Goal: Task Accomplishment & Management: Complete application form

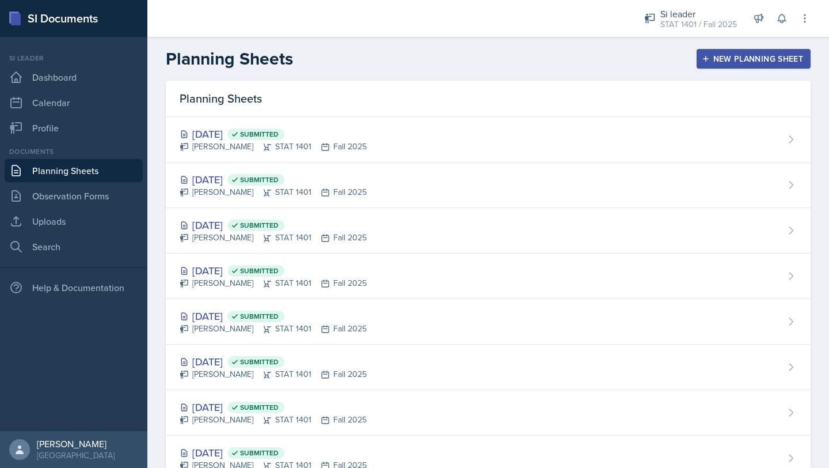
click at [730, 56] on div "New Planning Sheet" at bounding box center [753, 58] width 99 height 9
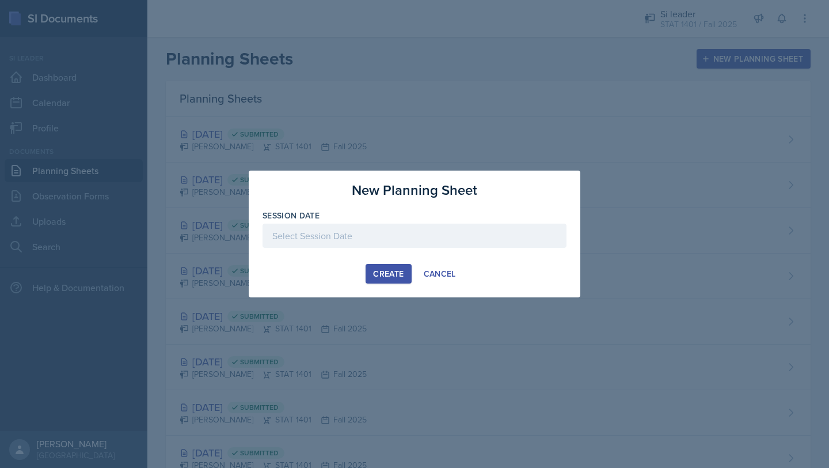
click at [338, 230] on div at bounding box center [415, 235] width 304 height 24
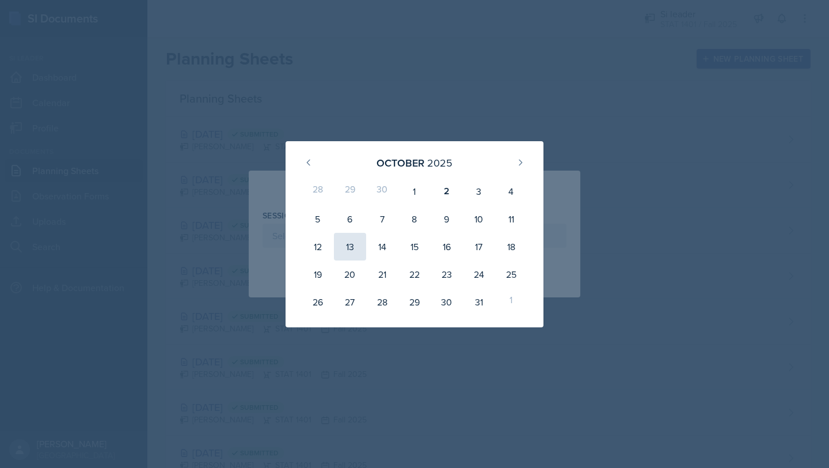
click at [354, 253] on div "13" at bounding box center [350, 247] width 32 height 28
type input "[DATE]"
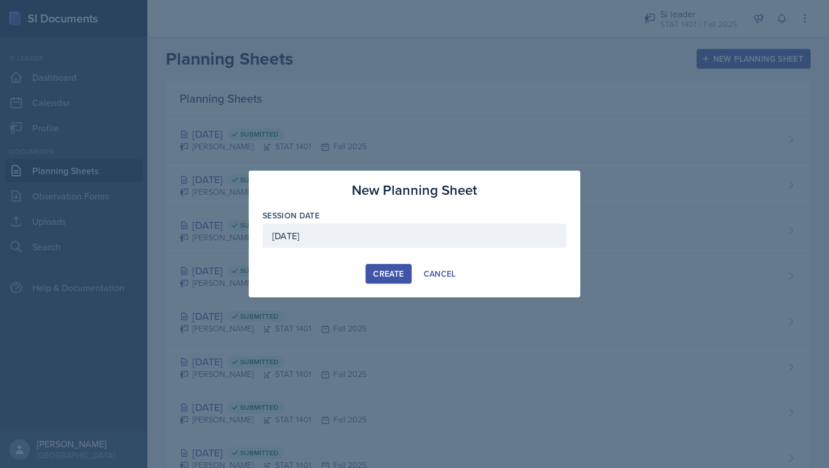
click at [354, 240] on div "[DATE]" at bounding box center [415, 235] width 304 height 24
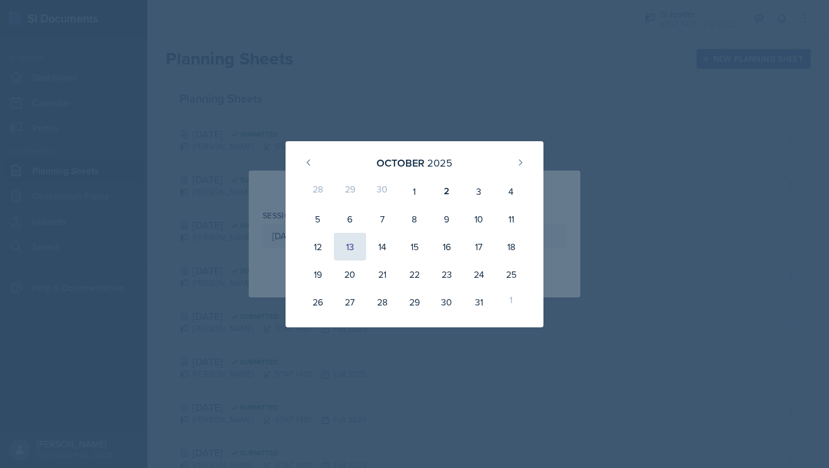
click at [352, 252] on div "13" at bounding box center [350, 247] width 32 height 28
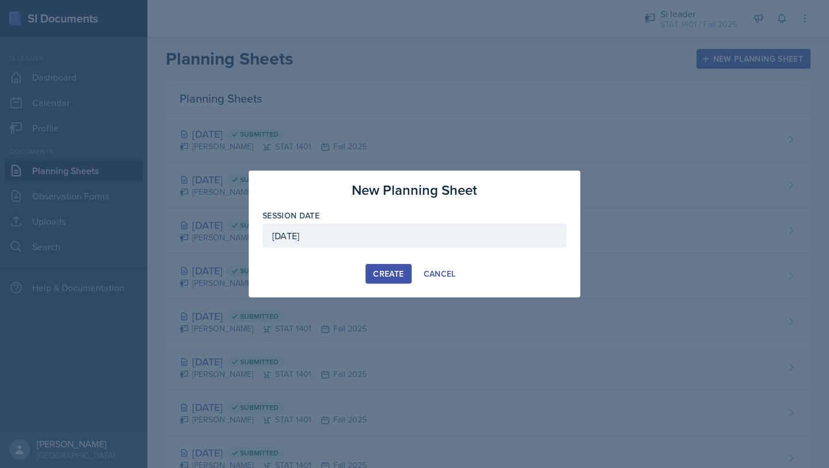
click at [397, 267] on button "Create" at bounding box center [389, 274] width 46 height 20
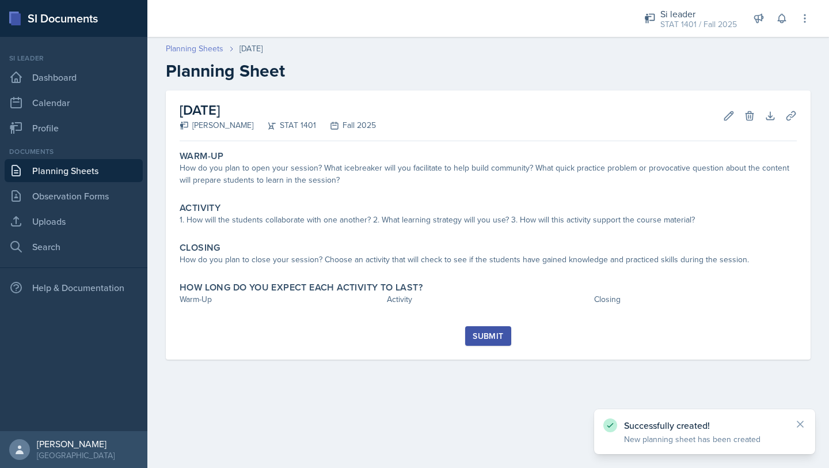
click at [198, 47] on link "Planning Sheets" at bounding box center [195, 49] width 58 height 12
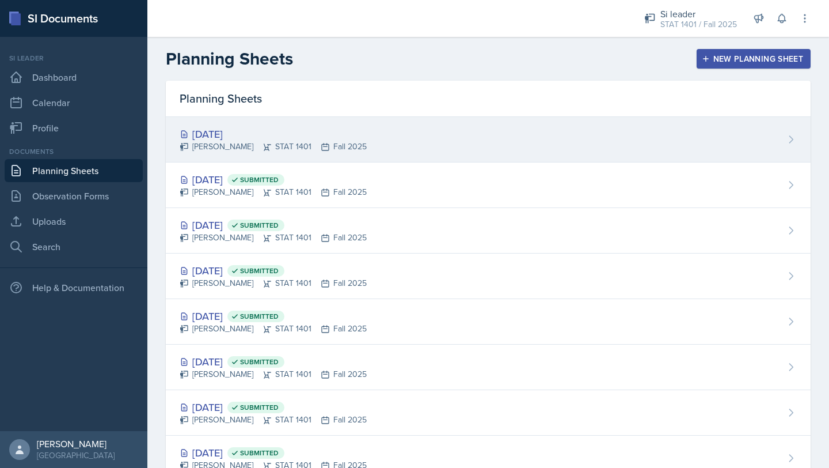
click at [685, 161] on div "[DATE] [PERSON_NAME] STAT 1401 Fall 2025" at bounding box center [488, 140] width 645 height 46
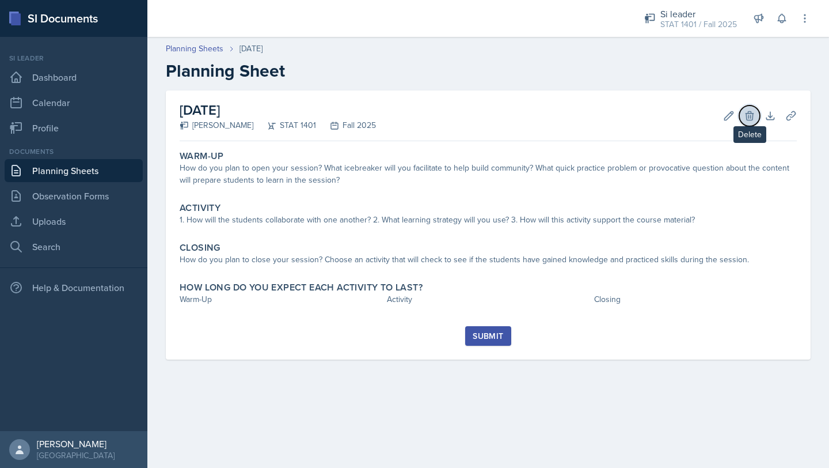
click at [753, 111] on icon at bounding box center [750, 116] width 12 height 12
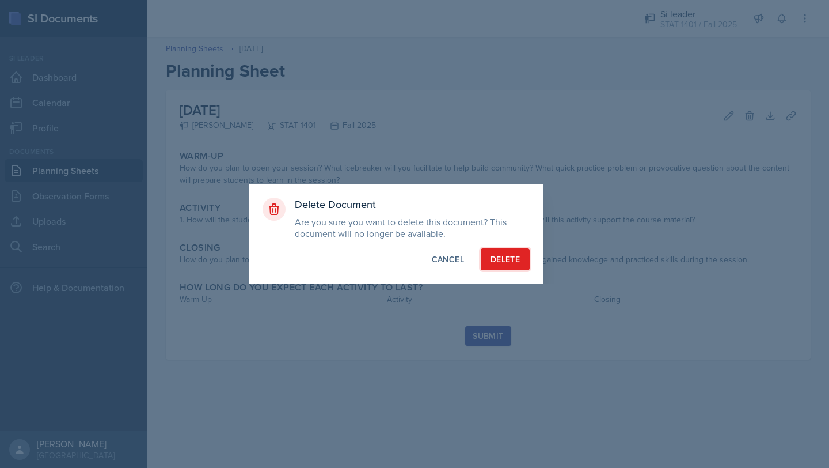
click at [504, 261] on div "Delete" at bounding box center [505, 259] width 29 height 12
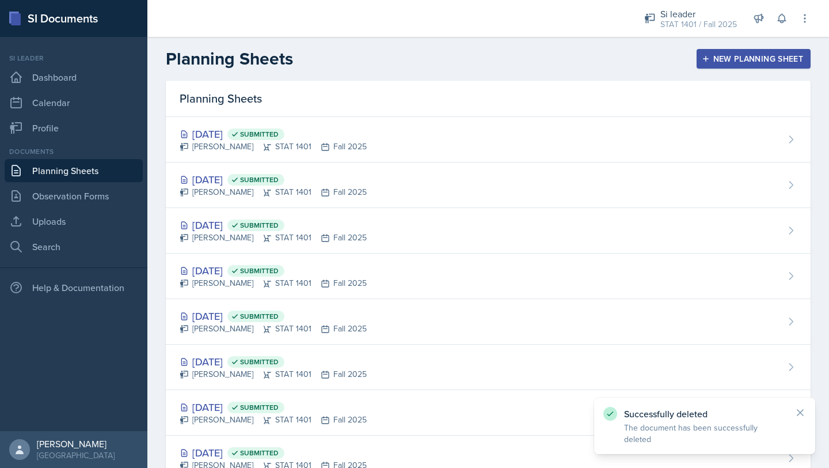
click at [707, 63] on div "New Planning Sheet" at bounding box center [753, 58] width 99 height 9
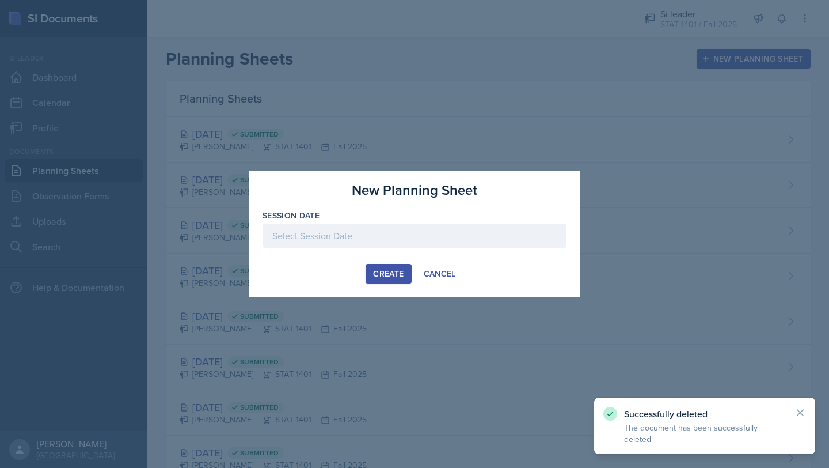
click at [319, 242] on div at bounding box center [415, 235] width 304 height 24
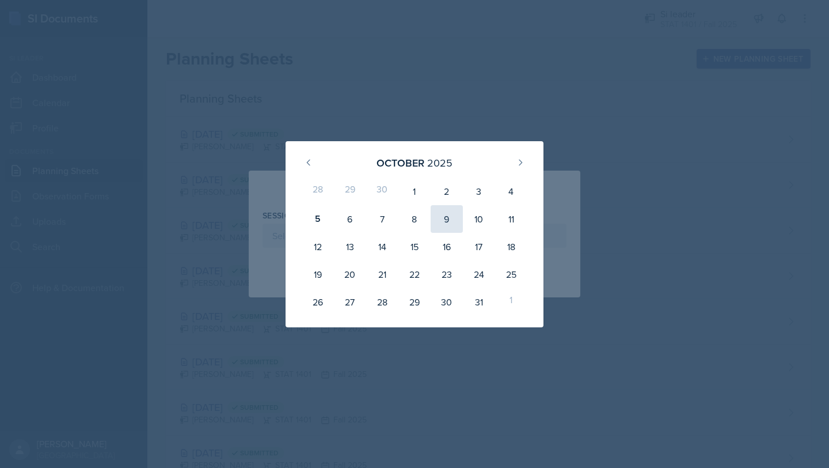
click at [454, 228] on div "9" at bounding box center [447, 219] width 32 height 28
type input "[DATE]"
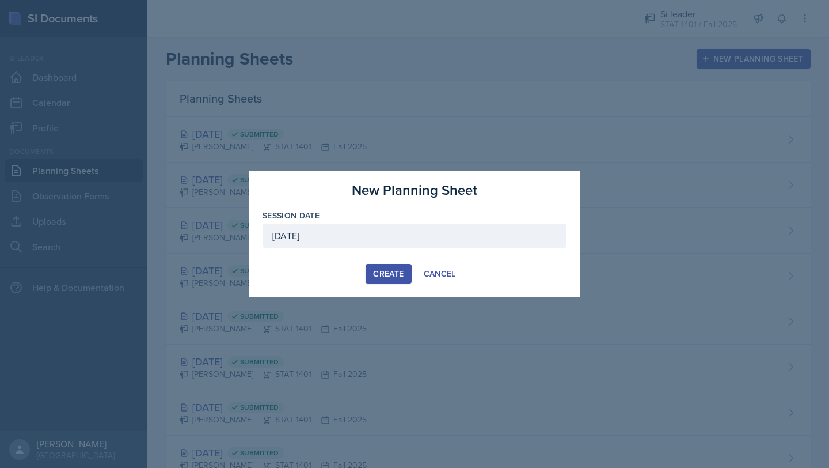
click at [386, 280] on button "Create" at bounding box center [389, 274] width 46 height 20
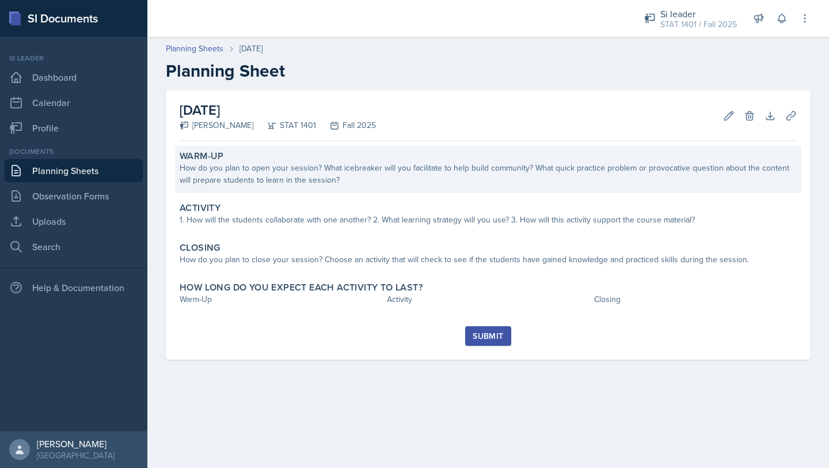
click at [405, 176] on div "How do you plan to open your session? What icebreaker will you facilitate to he…" at bounding box center [488, 174] width 617 height 24
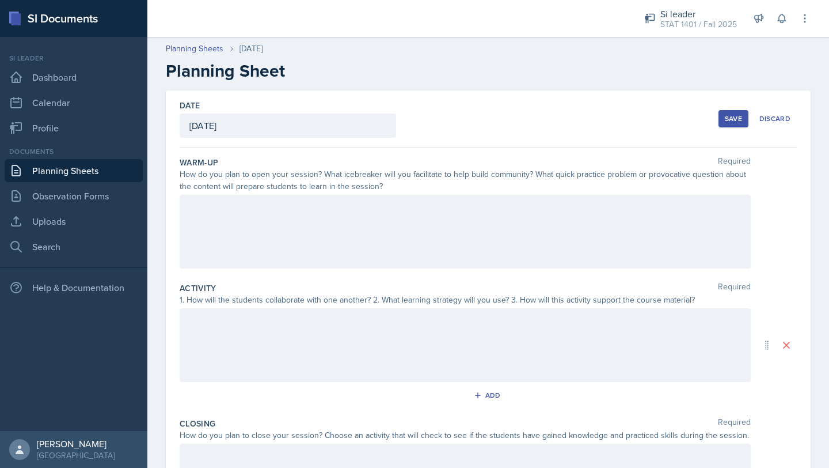
click at [330, 251] on div at bounding box center [465, 232] width 571 height 74
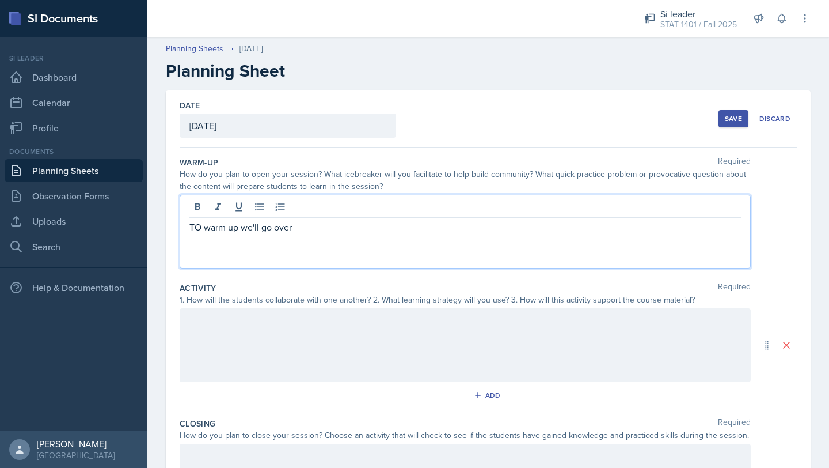
click at [200, 226] on p "TO warm up we'll go over" at bounding box center [466, 227] width 552 height 14
click at [315, 226] on p "To warm up we'll go over" at bounding box center [466, 227] width 552 height 14
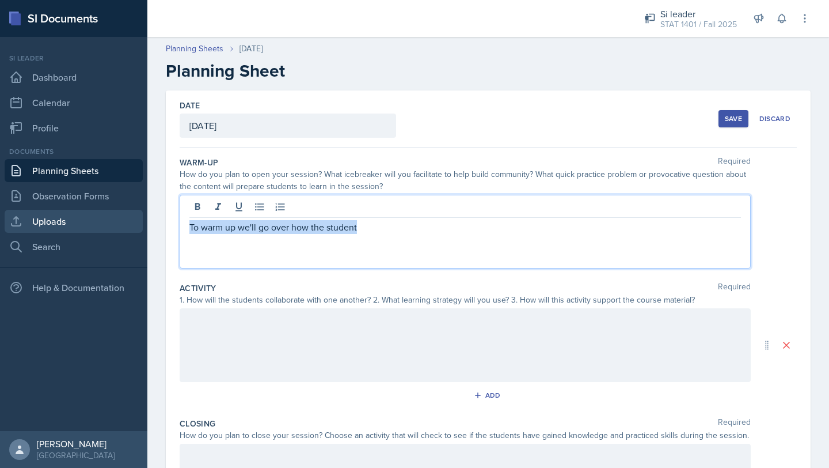
drag, startPoint x: 371, startPoint y: 230, endPoint x: 99, endPoint y: 224, distance: 271.9
click at [103, 230] on div "SI Documents Si leader Dashboard Calendar Profile Documents Planning Sheets Obs…" at bounding box center [414, 234] width 829 height 468
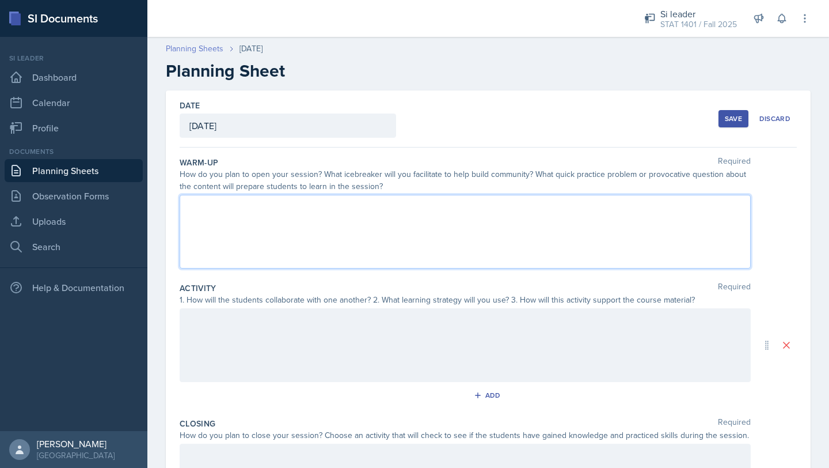
click at [190, 51] on link "Planning Sheets" at bounding box center [195, 49] width 58 height 12
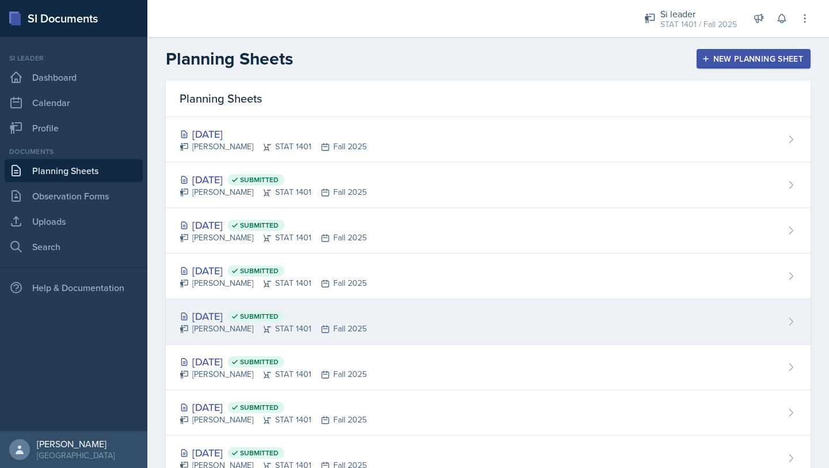
click at [231, 315] on div "[DATE] Submitted" at bounding box center [273, 316] width 187 height 16
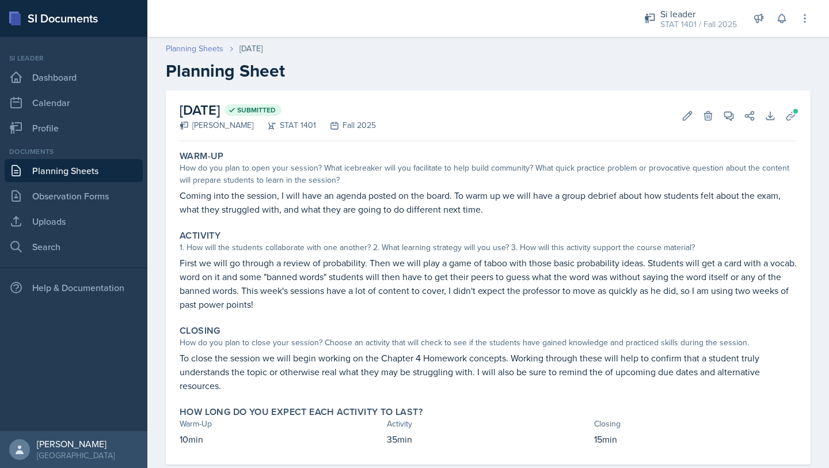
click at [198, 54] on link "Planning Sheets" at bounding box center [195, 49] width 58 height 12
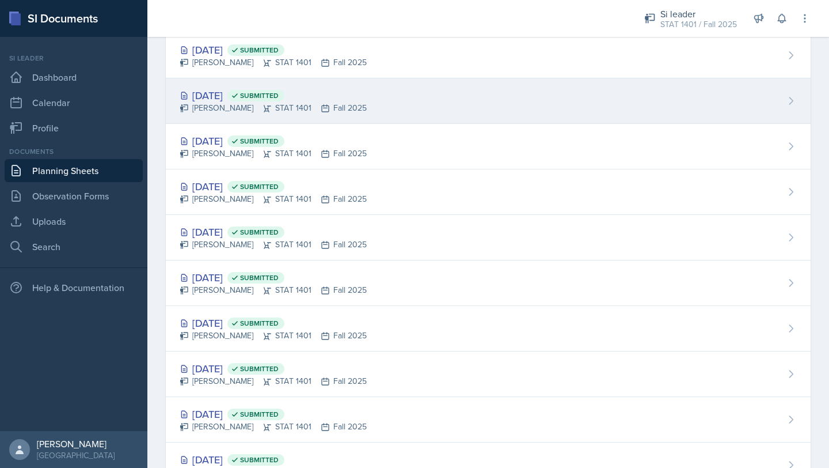
scroll to position [187, 0]
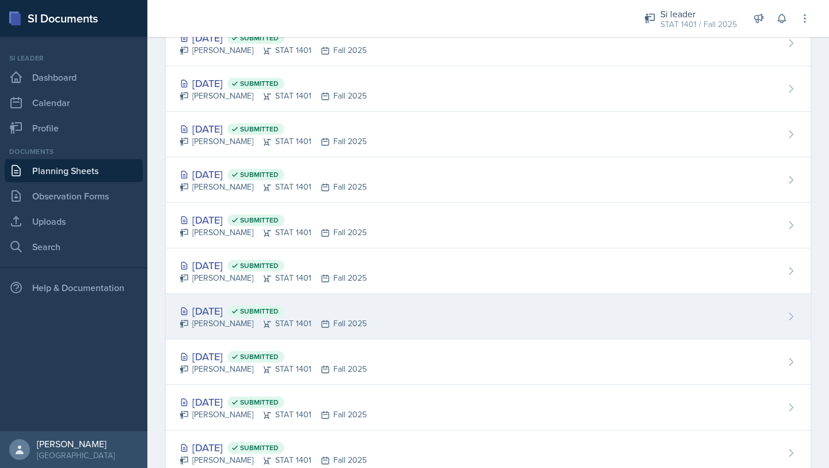
click at [230, 316] on div "[DATE] Submitted" at bounding box center [273, 311] width 187 height 16
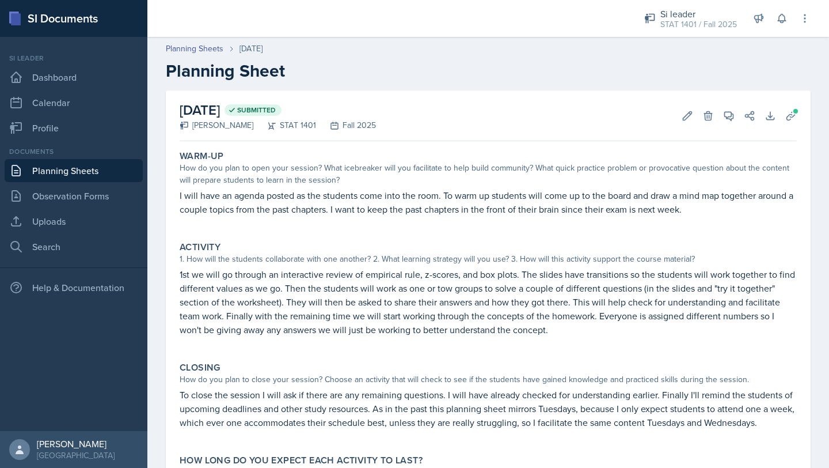
click at [197, 40] on header "Planning Sheets [DATE] Planning Sheet" at bounding box center [488, 62] width 682 height 62
click at [196, 43] on link "Planning Sheets" at bounding box center [195, 49] width 58 height 12
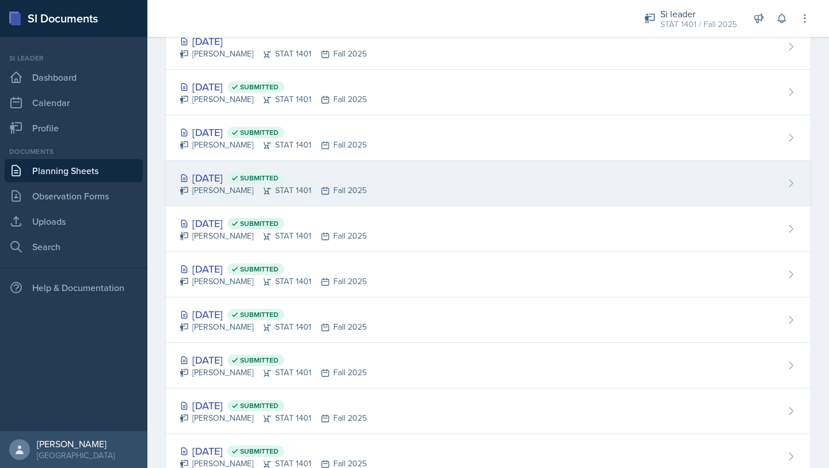
scroll to position [100, 0]
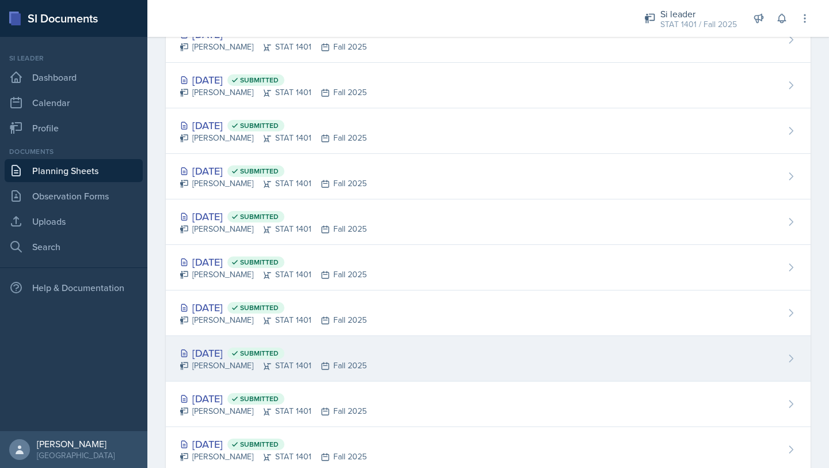
click at [247, 355] on div "[DATE] Submitted" at bounding box center [273, 353] width 187 height 16
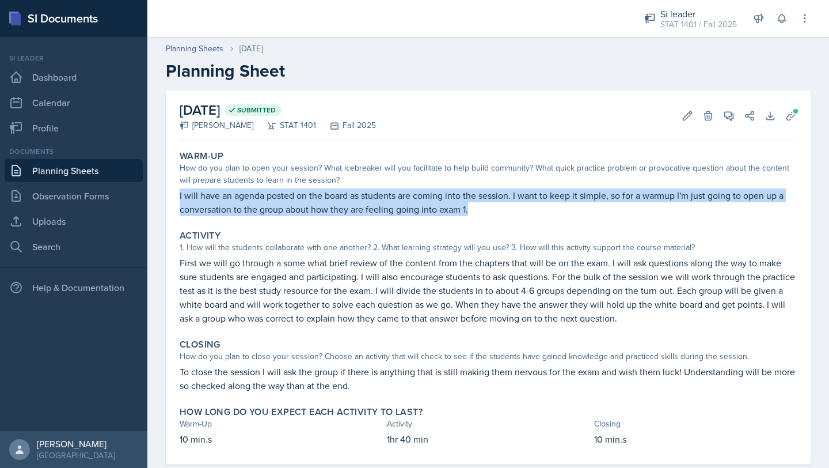
drag, startPoint x: 179, startPoint y: 194, endPoint x: 495, endPoint y: 219, distance: 317.3
click at [495, 219] on div "Warm-Up How do you plan to open your session? What icebreaker will you facilita…" at bounding box center [488, 183] width 627 height 75
copy p "I will have an agenda posted on the board as students are coming into the sessi…"
click at [203, 50] on link "Planning Sheets" at bounding box center [195, 49] width 58 height 12
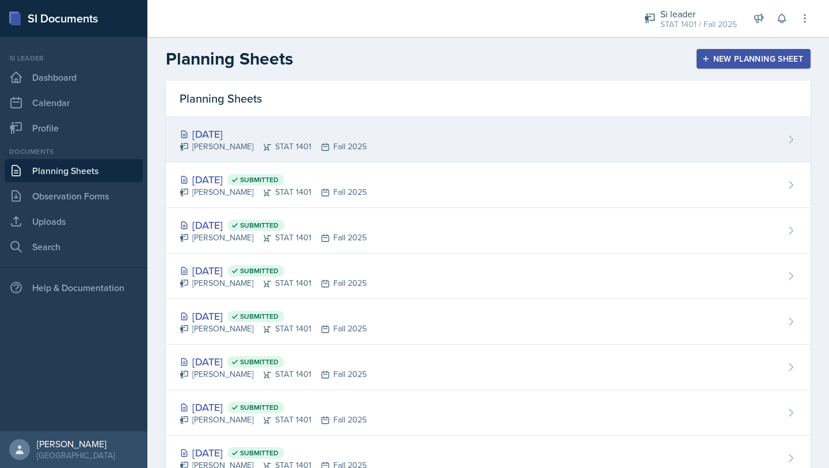
click at [243, 120] on div "[DATE] [PERSON_NAME] STAT 1401 Fall 2025" at bounding box center [488, 140] width 645 height 46
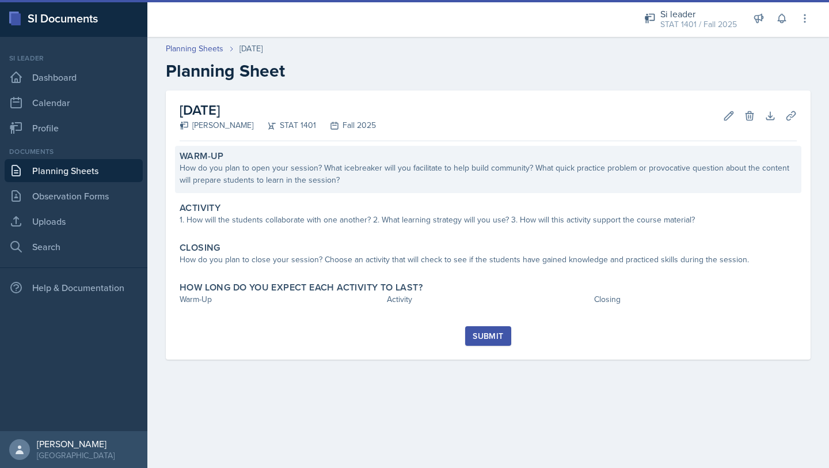
click at [255, 172] on div "How do you plan to open your session? What icebreaker will you facilitate to he…" at bounding box center [488, 174] width 617 height 24
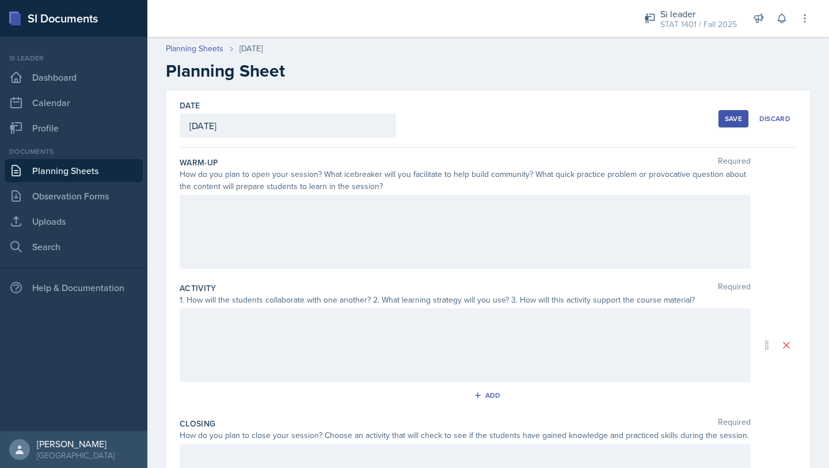
click at [256, 217] on div at bounding box center [465, 232] width 571 height 74
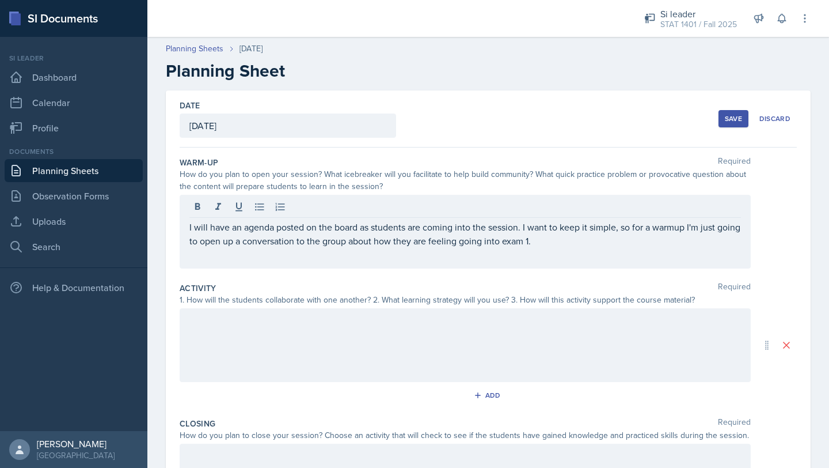
click at [733, 120] on div "Save" at bounding box center [733, 118] width 17 height 9
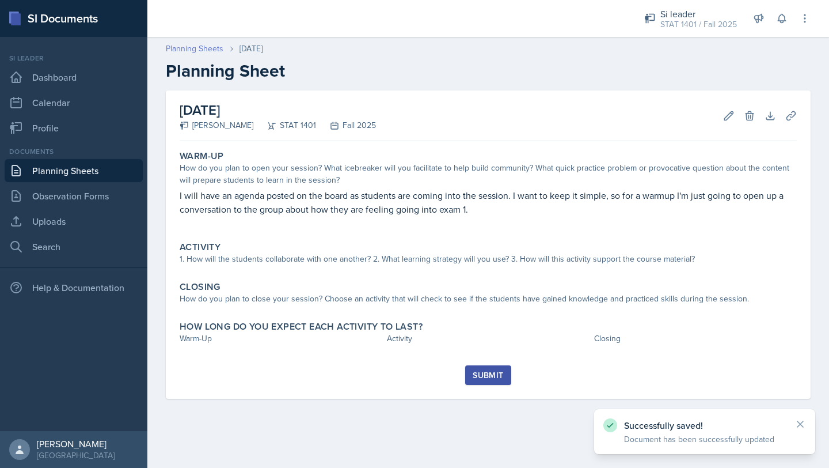
click at [184, 51] on link "Planning Sheets" at bounding box center [195, 49] width 58 height 12
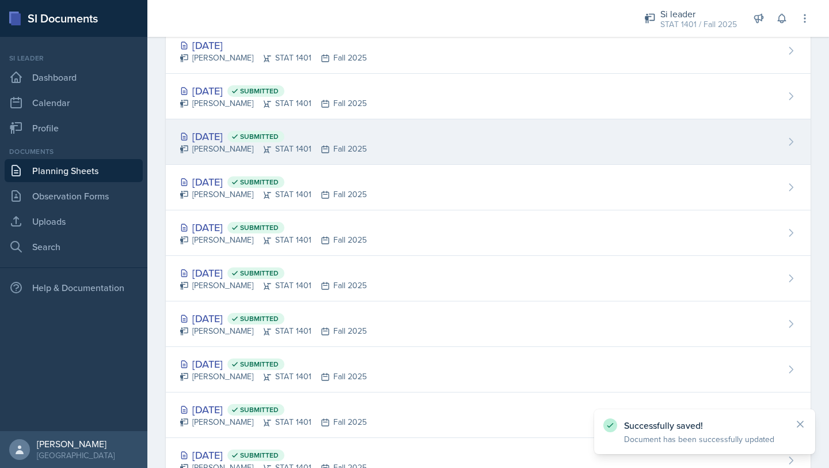
scroll to position [119, 0]
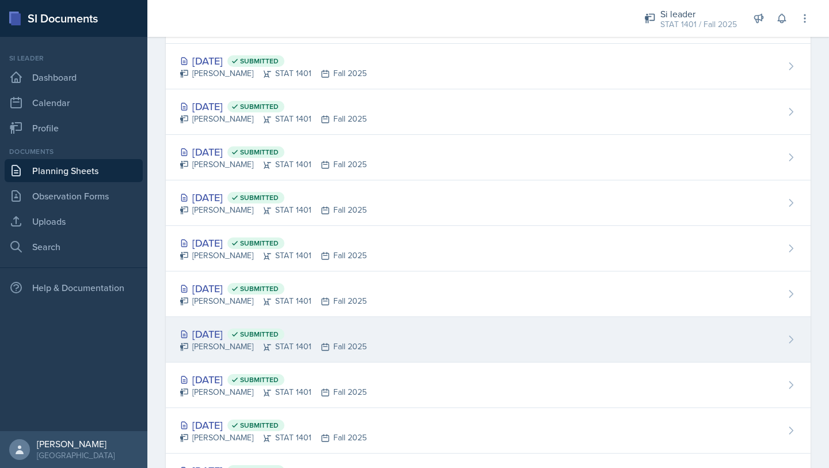
click at [221, 358] on div "[DATE] Submitted [PERSON_NAME] STAT 1401 Fall 2025" at bounding box center [488, 340] width 645 height 46
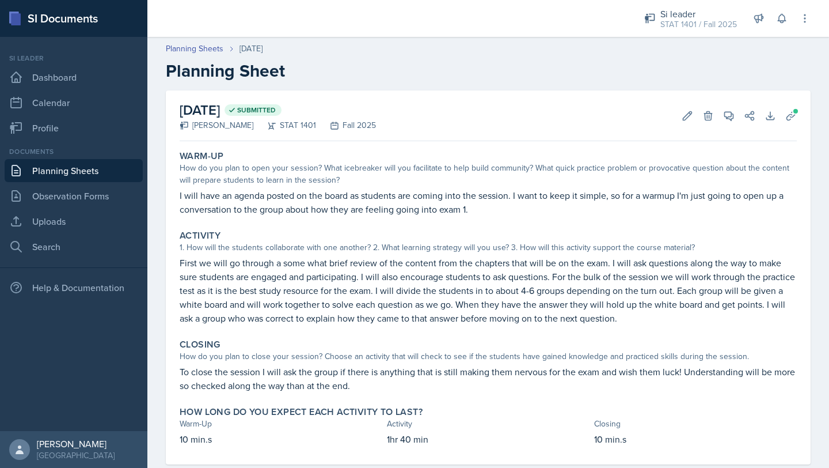
click at [217, 287] on p "First we will go through a some what brief review of the content from the chapt…" at bounding box center [488, 290] width 617 height 69
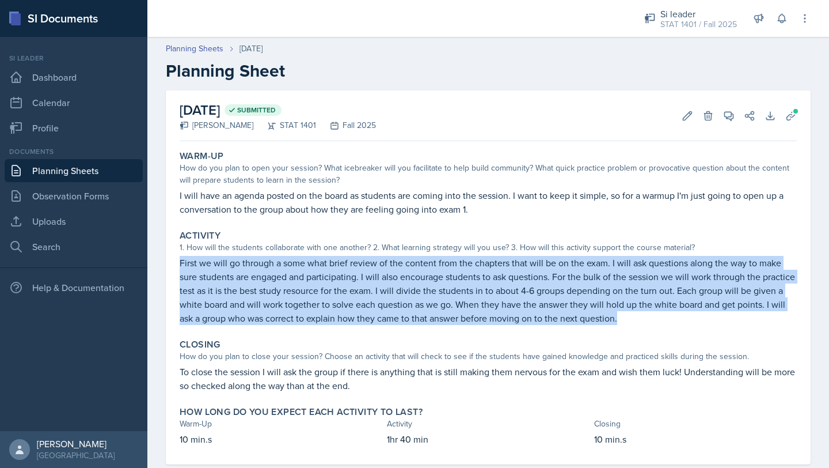
drag, startPoint x: 177, startPoint y: 264, endPoint x: 657, endPoint y: 316, distance: 482.7
click at [659, 317] on div "Activity 1. How will the students collaborate with one another? 2. What learnin…" at bounding box center [488, 277] width 627 height 104
copy p "First we will go through a some what brief review of the content from the chapt…"
click at [209, 49] on link "Planning Sheets" at bounding box center [195, 49] width 58 height 12
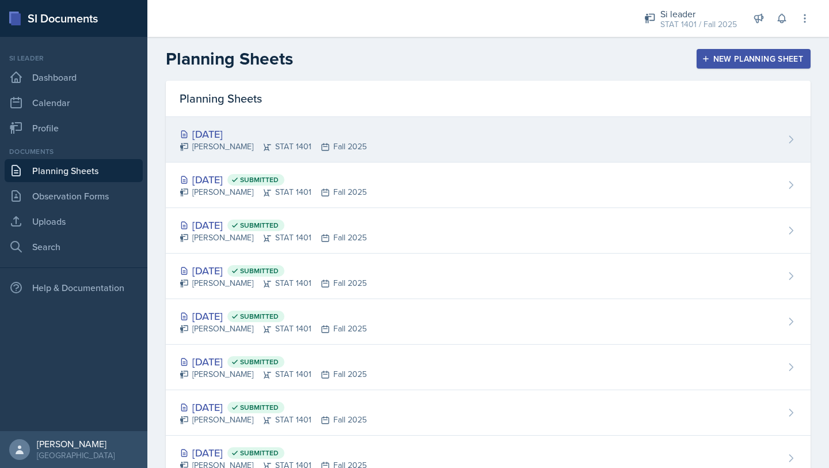
click at [446, 139] on div "[DATE] [PERSON_NAME] STAT 1401 Fall 2025" at bounding box center [488, 140] width 645 height 46
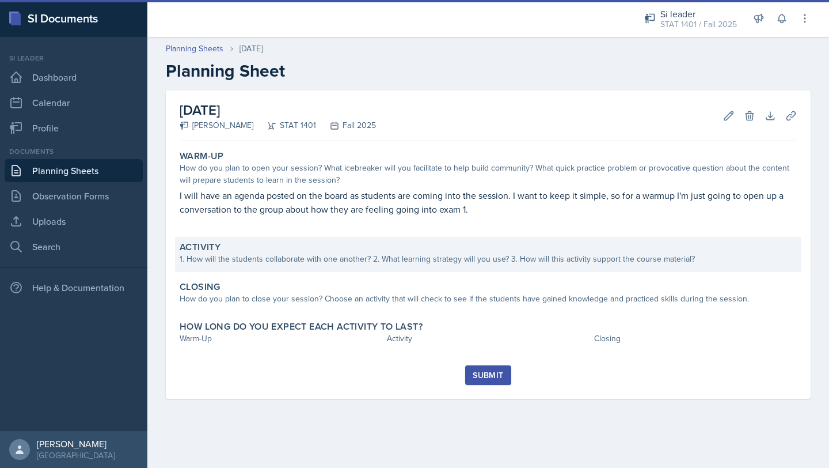
click at [228, 253] on div "1. How will the students collaborate with one another? 2. What learning strateg…" at bounding box center [488, 259] width 617 height 12
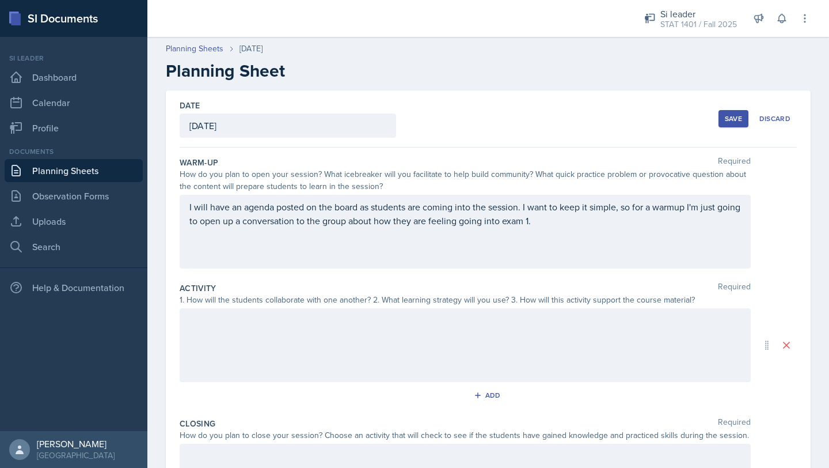
click at [236, 324] on div at bounding box center [465, 345] width 571 height 74
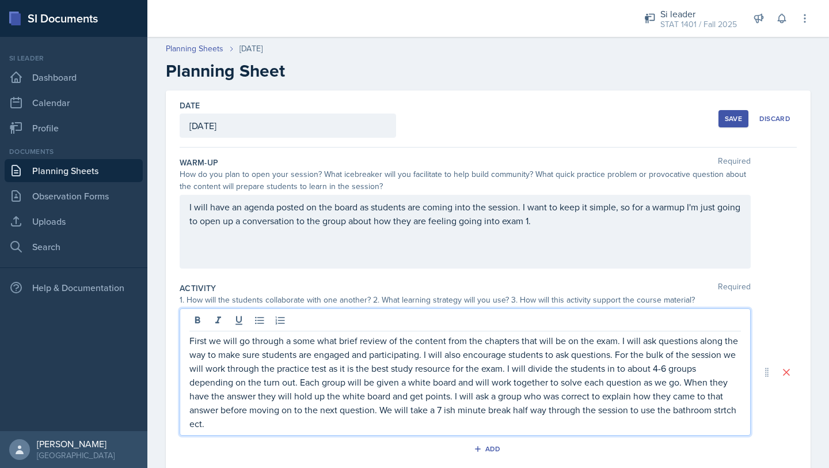
click at [726, 411] on p "First we will go through a some what brief review of the content from the chapt…" at bounding box center [466, 382] width 552 height 97
click at [736, 122] on div "Save" at bounding box center [733, 118] width 17 height 9
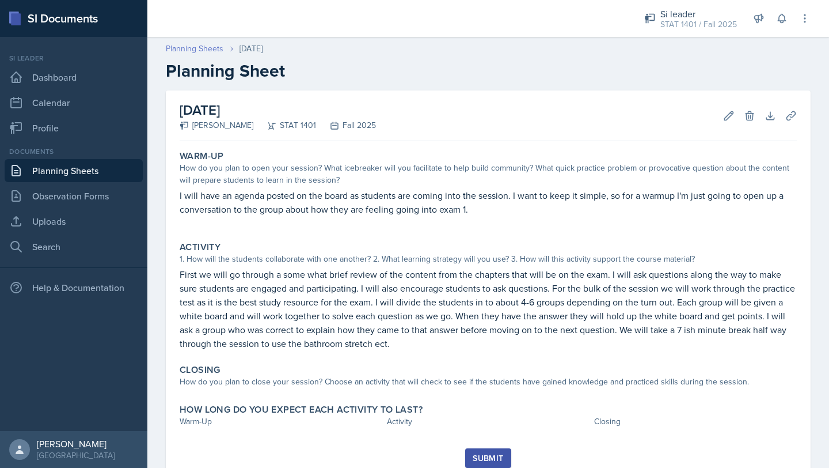
click at [203, 44] on link "Planning Sheets" at bounding box center [195, 49] width 58 height 12
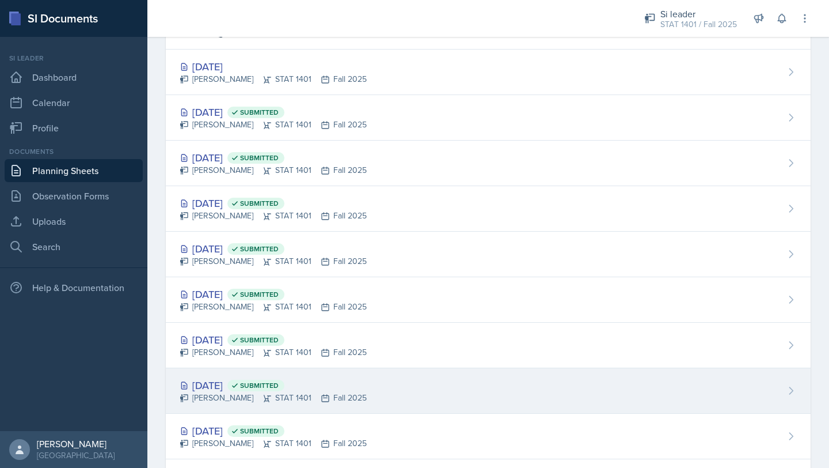
scroll to position [69, 0]
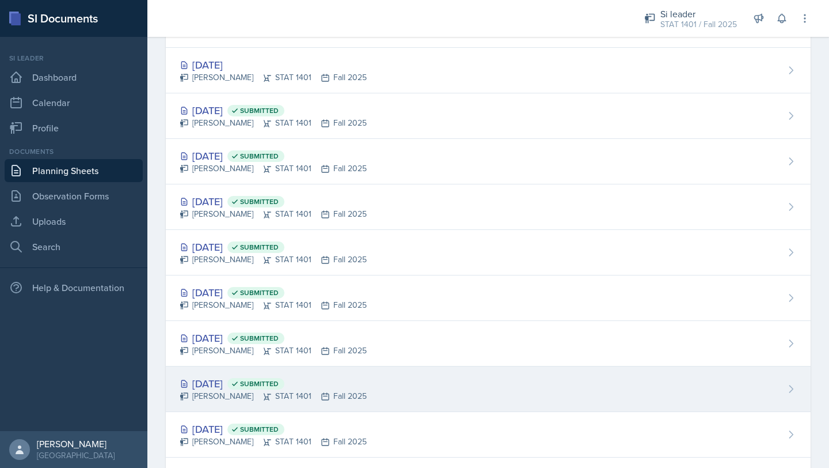
click at [254, 399] on div "[PERSON_NAME] STAT 1401 Fall 2025" at bounding box center [273, 396] width 187 height 12
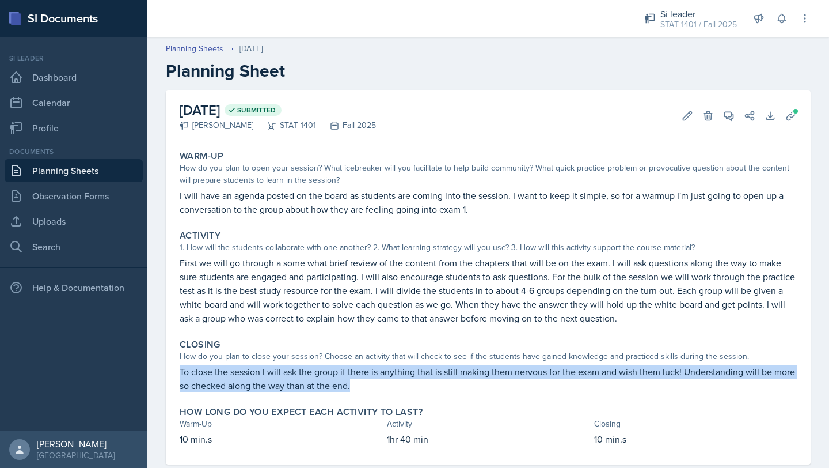
drag, startPoint x: 180, startPoint y: 367, endPoint x: 390, endPoint y: 382, distance: 210.2
click at [391, 382] on p "To close the session I will ask the group if there is anything that is still ma…" at bounding box center [488, 379] width 617 height 28
copy p "To close the session I will ask the group if there is anything that is still ma…"
click at [213, 50] on link "Planning Sheets" at bounding box center [195, 49] width 58 height 12
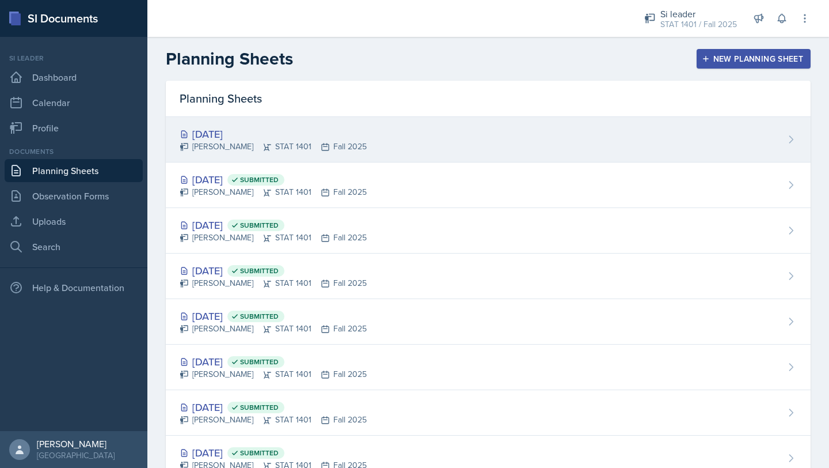
click at [246, 131] on div "[DATE]" at bounding box center [273, 134] width 187 height 16
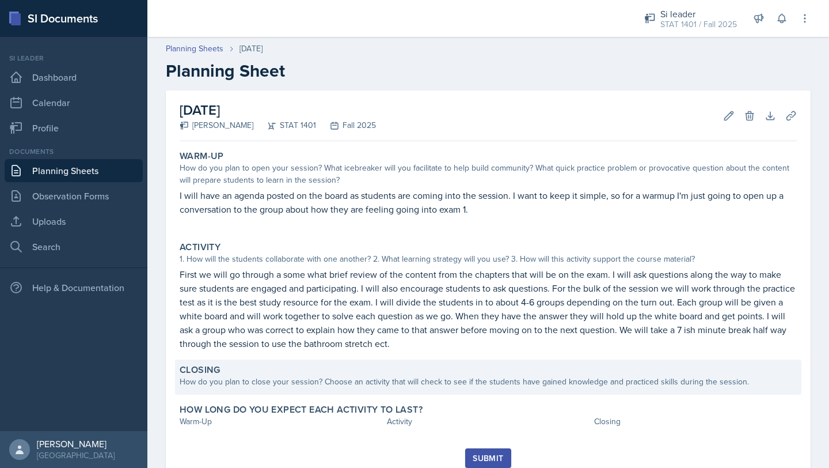
click at [276, 385] on div "How do you plan to close your session? Choose an activity that will check to se…" at bounding box center [488, 382] width 617 height 12
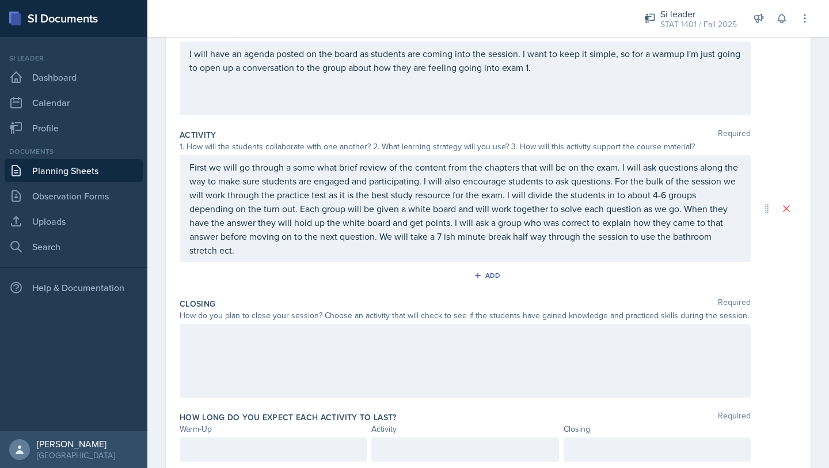
click at [255, 361] on div at bounding box center [465, 361] width 571 height 74
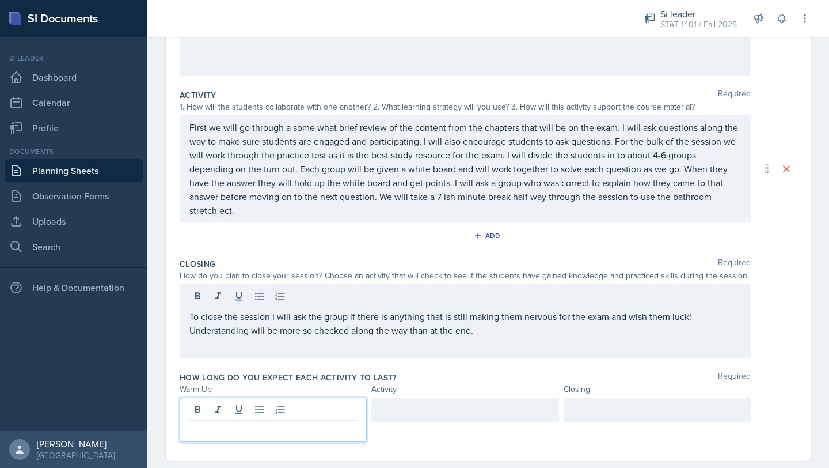
scroll to position [213, 0]
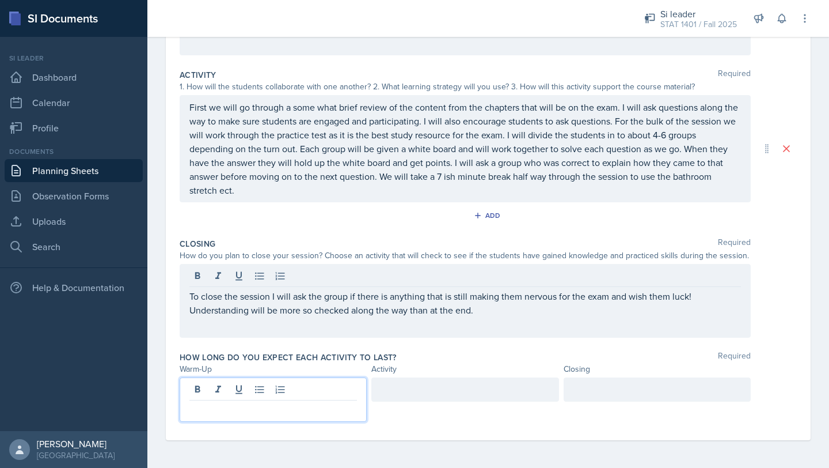
click at [250, 404] on p at bounding box center [274, 410] width 168 height 14
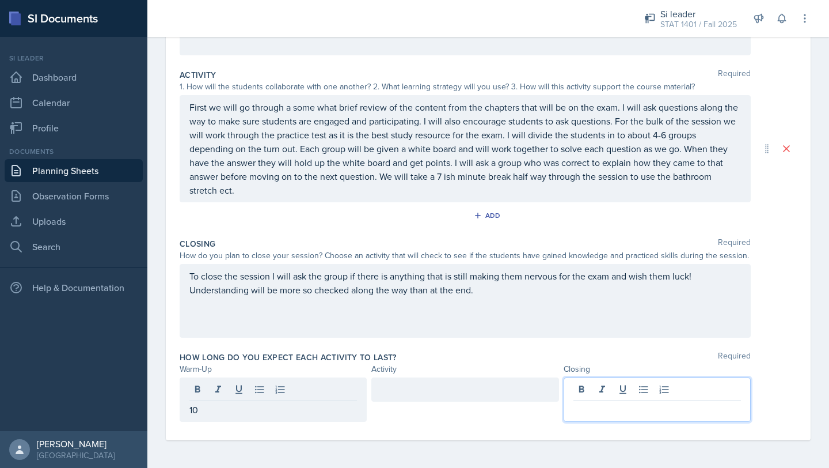
click at [585, 392] on div at bounding box center [657, 399] width 187 height 44
click at [454, 390] on div at bounding box center [465, 389] width 187 height 24
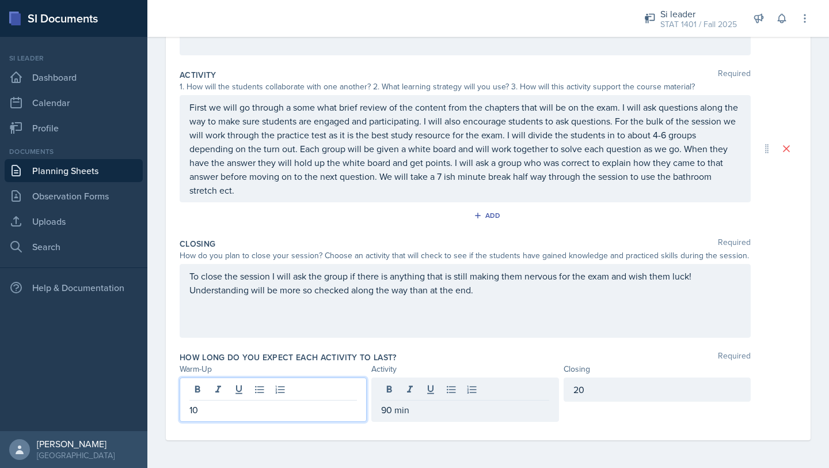
click at [301, 395] on div "10" at bounding box center [273, 399] width 187 height 44
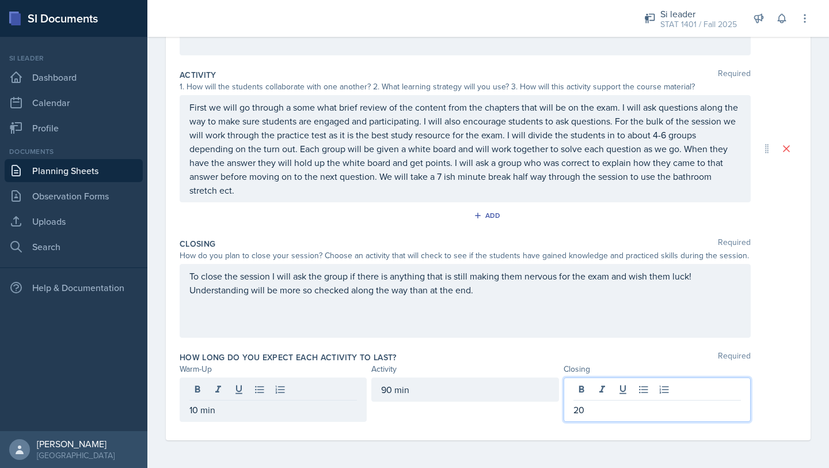
click at [634, 385] on div "20" at bounding box center [657, 399] width 187 height 44
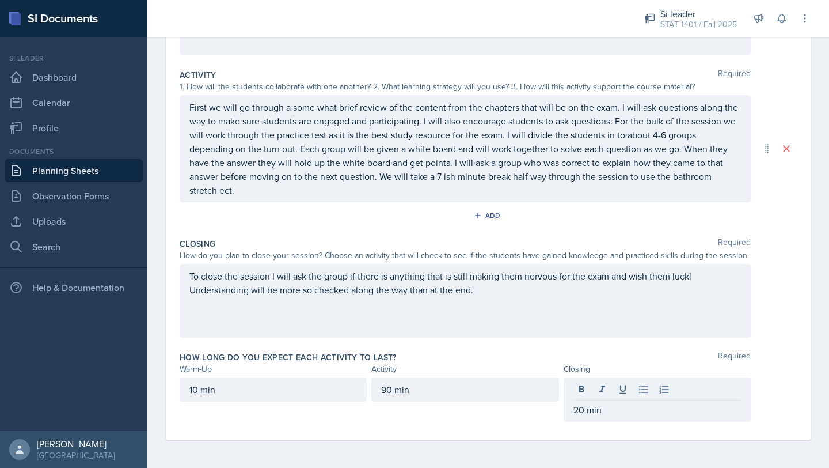
click at [520, 357] on div "How long do you expect each activity to last? Required" at bounding box center [488, 357] width 617 height 12
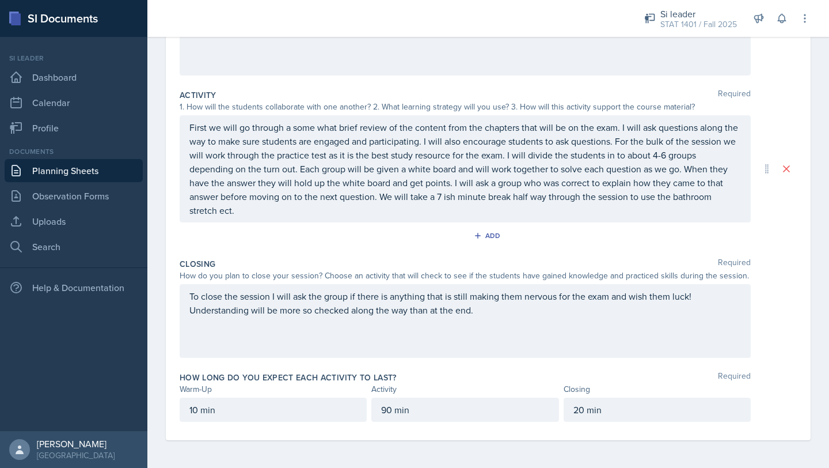
scroll to position [0, 0]
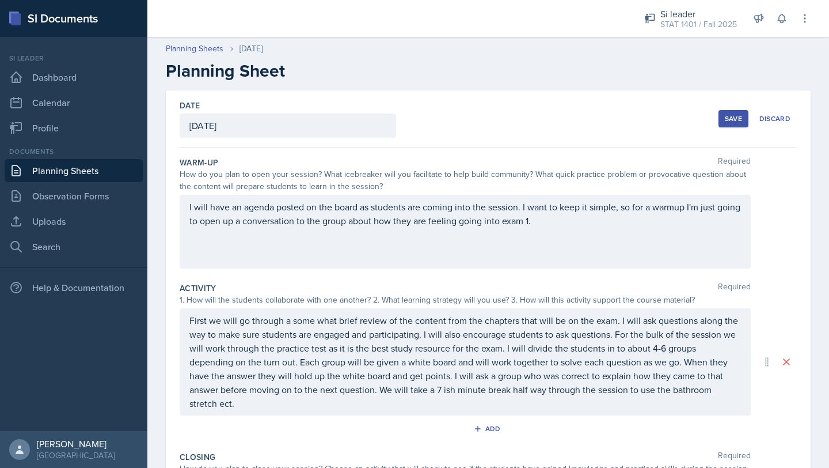
click at [744, 115] on button "Save" at bounding box center [734, 118] width 30 height 17
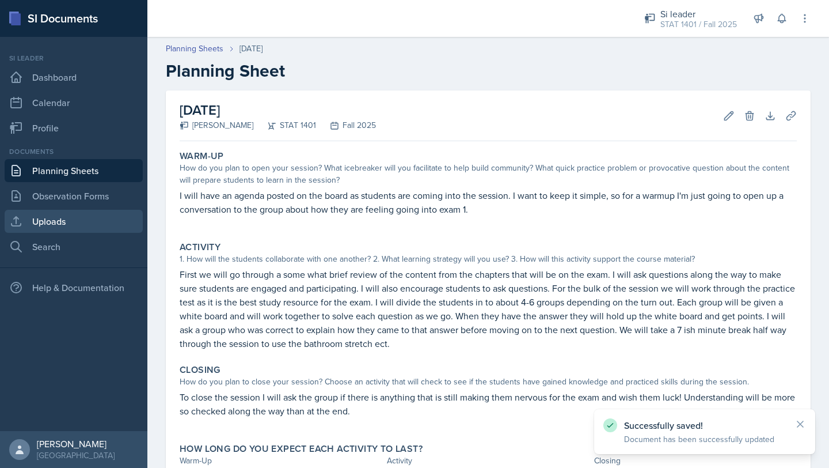
click at [64, 223] on link "Uploads" at bounding box center [74, 221] width 138 height 23
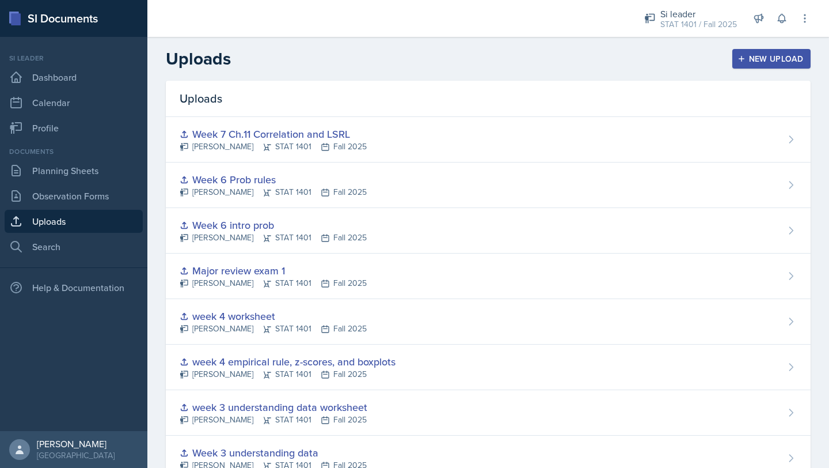
click at [761, 62] on div "New Upload" at bounding box center [772, 58] width 64 height 9
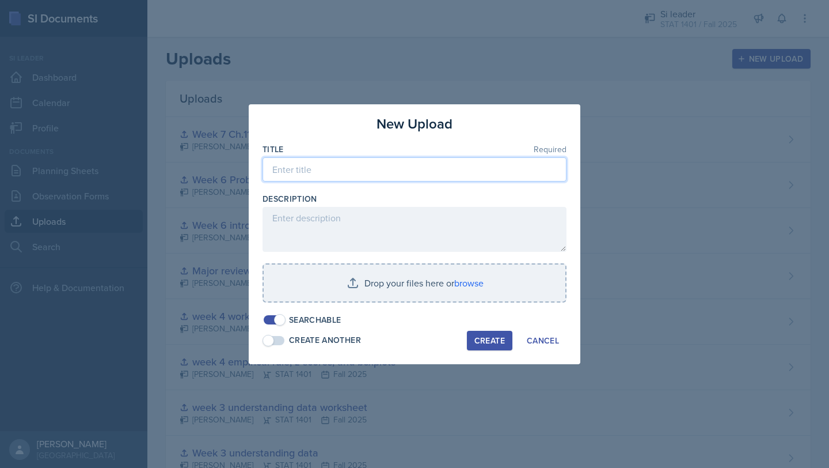
click at [337, 170] on input at bounding box center [415, 169] width 304 height 24
type input "Major review 2 ch.4&11"
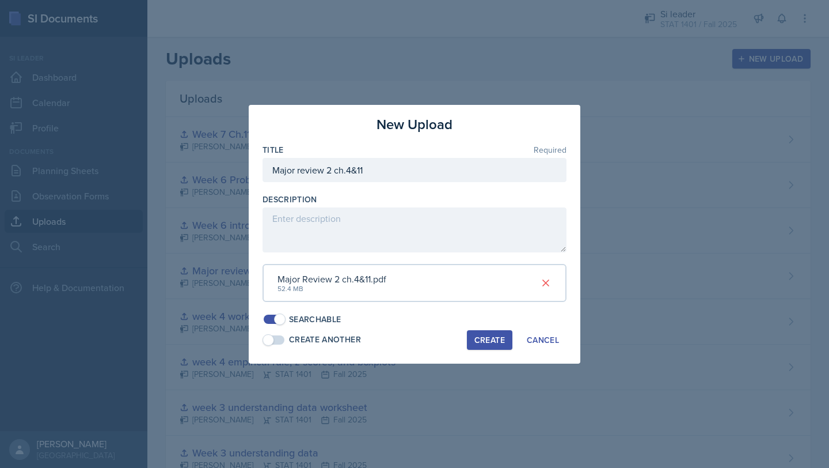
click at [483, 339] on div "Create" at bounding box center [490, 339] width 31 height 9
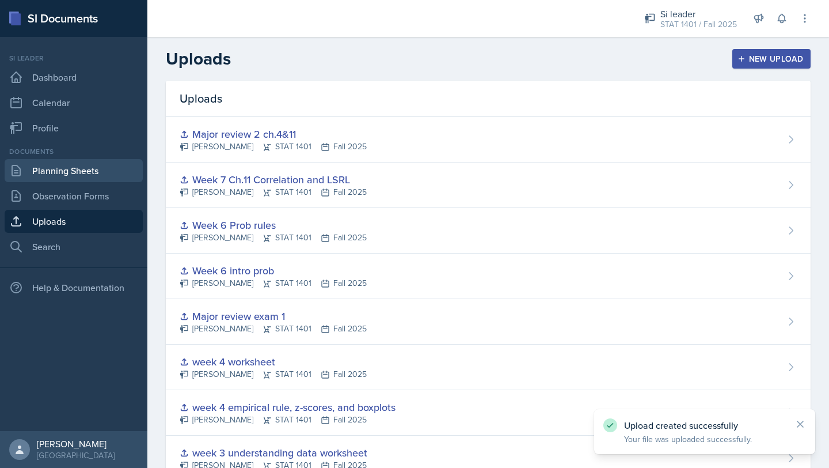
click at [52, 175] on link "Planning Sheets" at bounding box center [74, 170] width 138 height 23
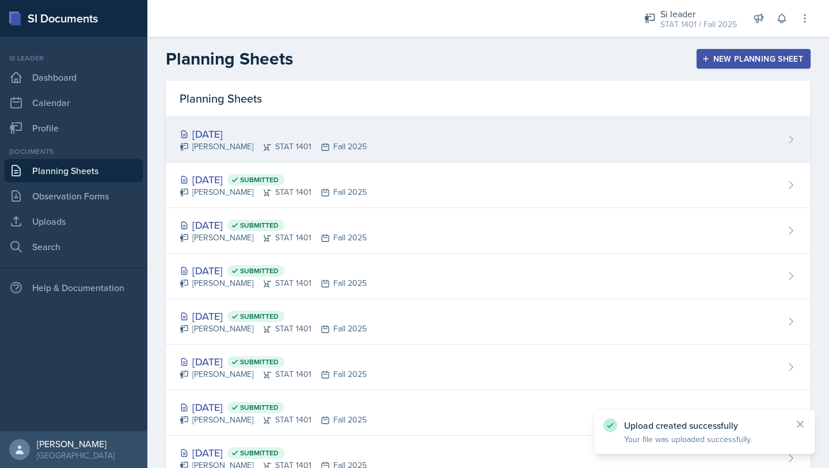
click at [281, 129] on div "[DATE]" at bounding box center [273, 134] width 187 height 16
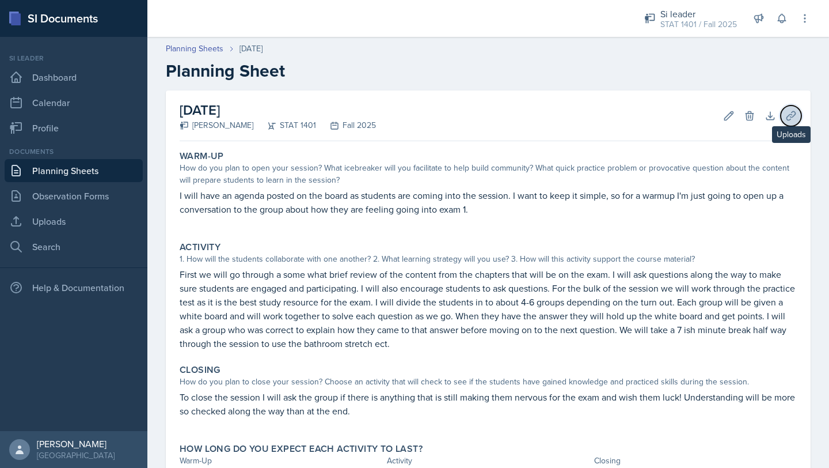
click at [796, 115] on icon at bounding box center [792, 116] width 12 height 12
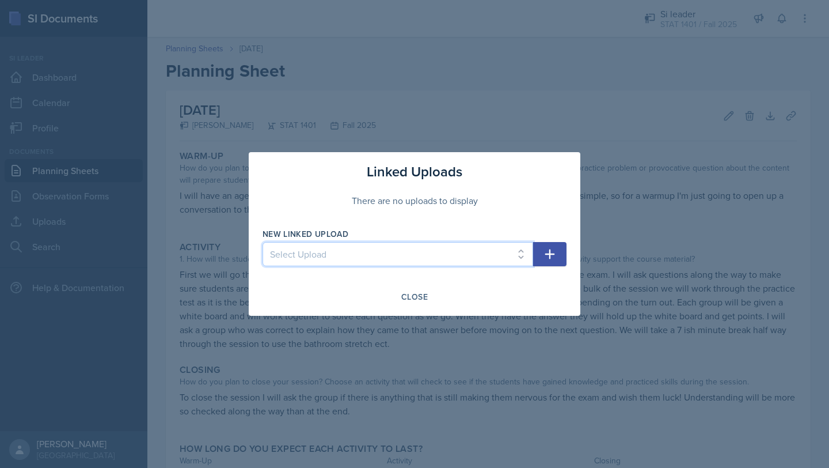
click at [487, 252] on select "Select Upload Week 1 understanding Data Major review exam 1 week 2 graphs and t…" at bounding box center [398, 254] width 271 height 24
select select "6ff96531-4c51-4cb4-b8bb-5f516dc80d33"
click at [263, 242] on select "Select Upload Week 1 understanding Data Major review exam 1 week 2 graphs and t…" at bounding box center [398, 254] width 271 height 24
click at [548, 253] on icon "button" at bounding box center [550, 254] width 14 height 14
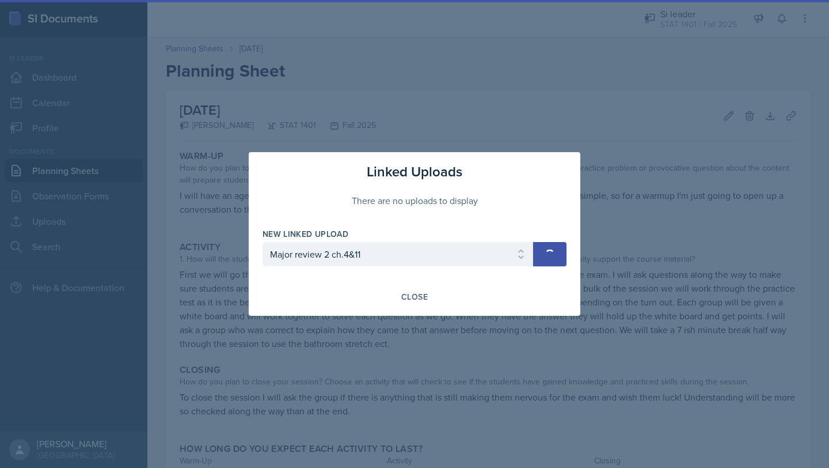
select select
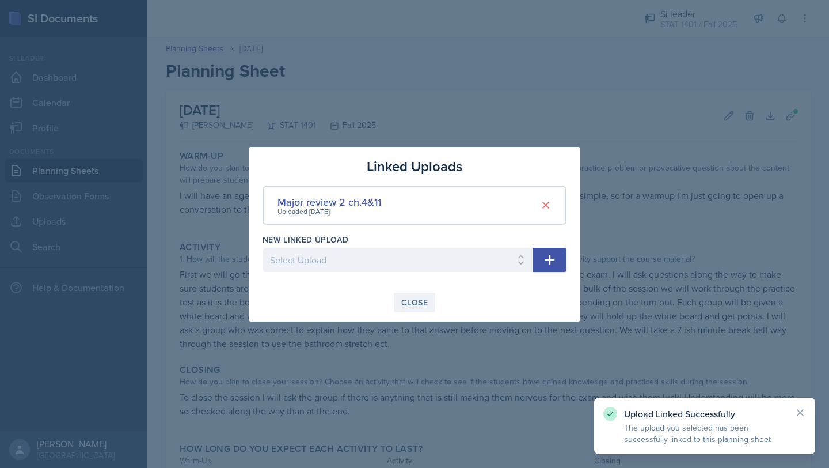
click at [410, 298] on div "Close" at bounding box center [414, 302] width 26 height 9
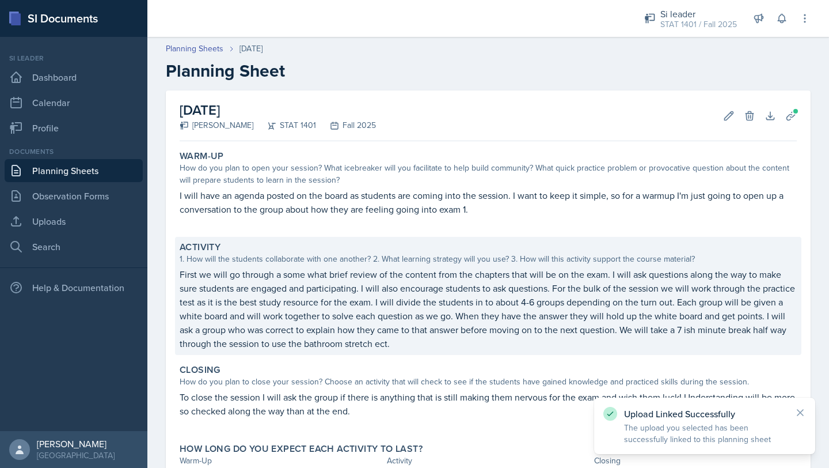
scroll to position [94, 0]
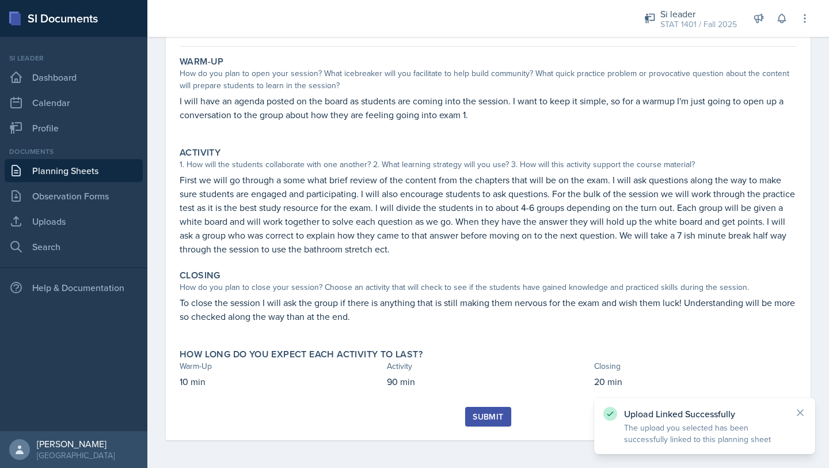
click at [490, 420] on div "Submit" at bounding box center [488, 416] width 31 height 9
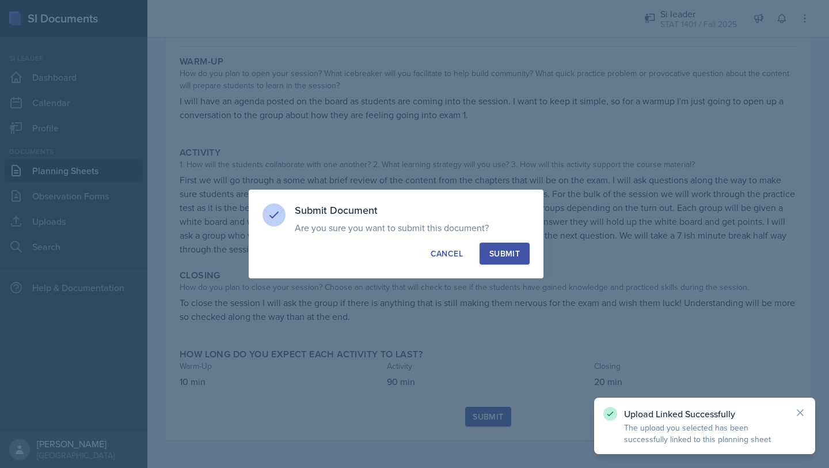
click at [505, 249] on div "Submit" at bounding box center [505, 254] width 31 height 12
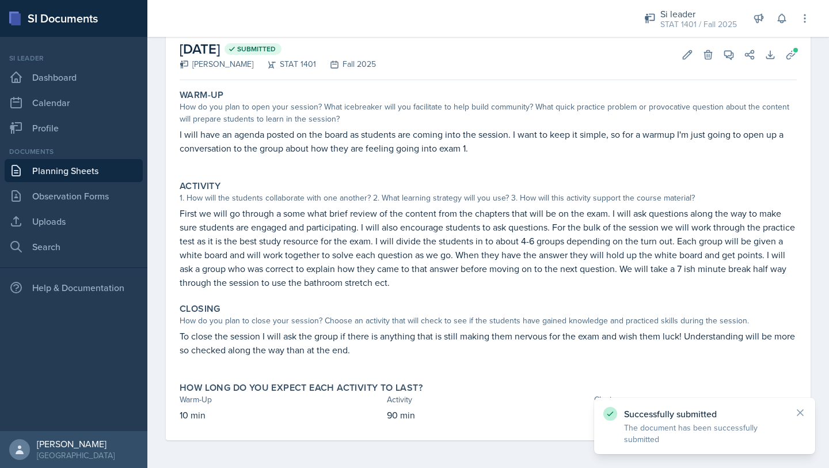
scroll to position [61, 0]
click at [53, 165] on link "Planning Sheets" at bounding box center [74, 170] width 138 height 23
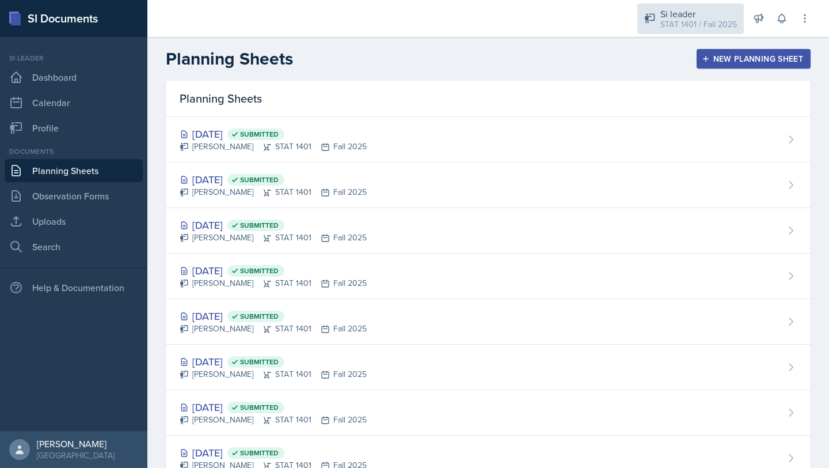
click at [674, 20] on div "STAT 1401 / Fall 2025" at bounding box center [699, 24] width 77 height 12
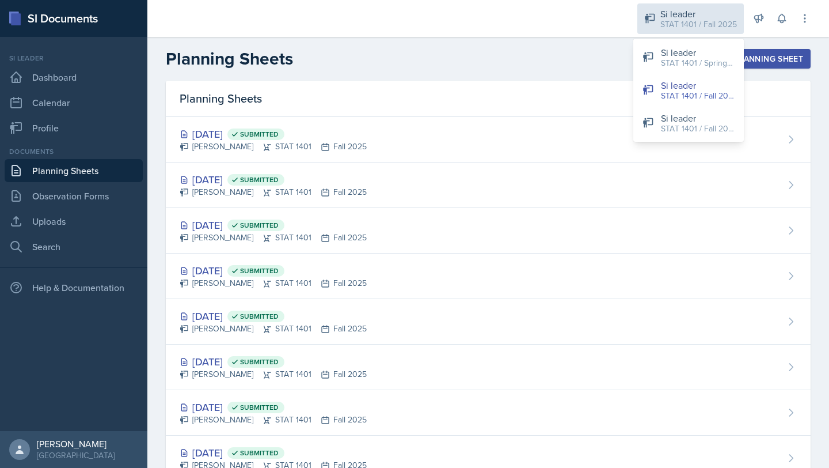
click at [674, 21] on div "STAT 1401 / Fall 2025" at bounding box center [699, 24] width 77 height 12
